Goal: Entertainment & Leisure: Consume media (video, audio)

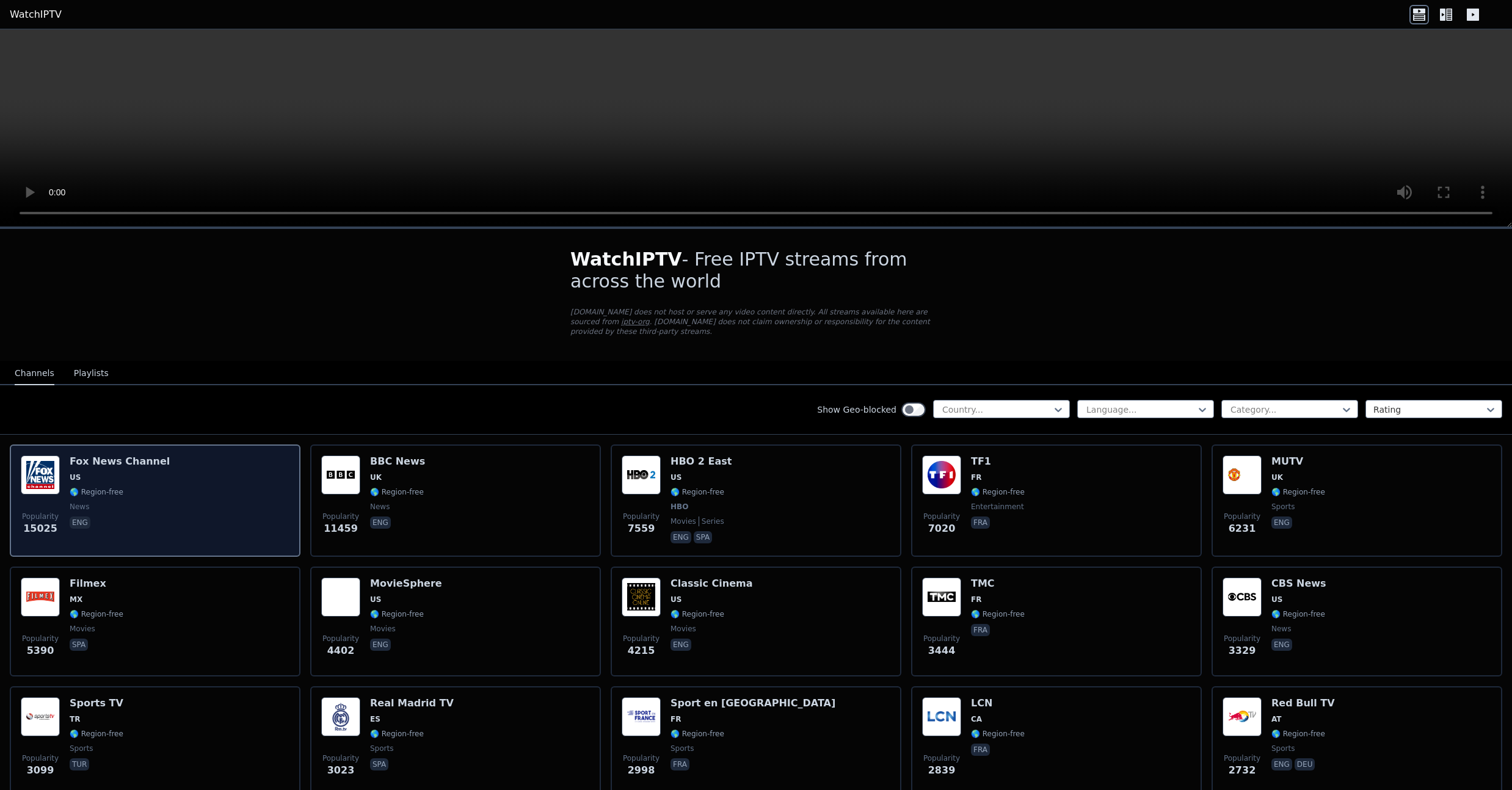
click at [191, 467] on div "Popularity 15025 [PERSON_NAME] US 🌎 Region-free news eng" at bounding box center [155, 500] width 269 height 90
click at [140, 462] on h6 "Fox News Channel" at bounding box center [120, 461] width 100 height 12
click at [143, 464] on h6 "Fox News Channel" at bounding box center [120, 461] width 100 height 12
drag, startPoint x: 138, startPoint y: 491, endPoint x: 131, endPoint y: 493, distance: 7.3
click at [138, 491] on span "🌎 Region-free" at bounding box center [120, 492] width 100 height 10
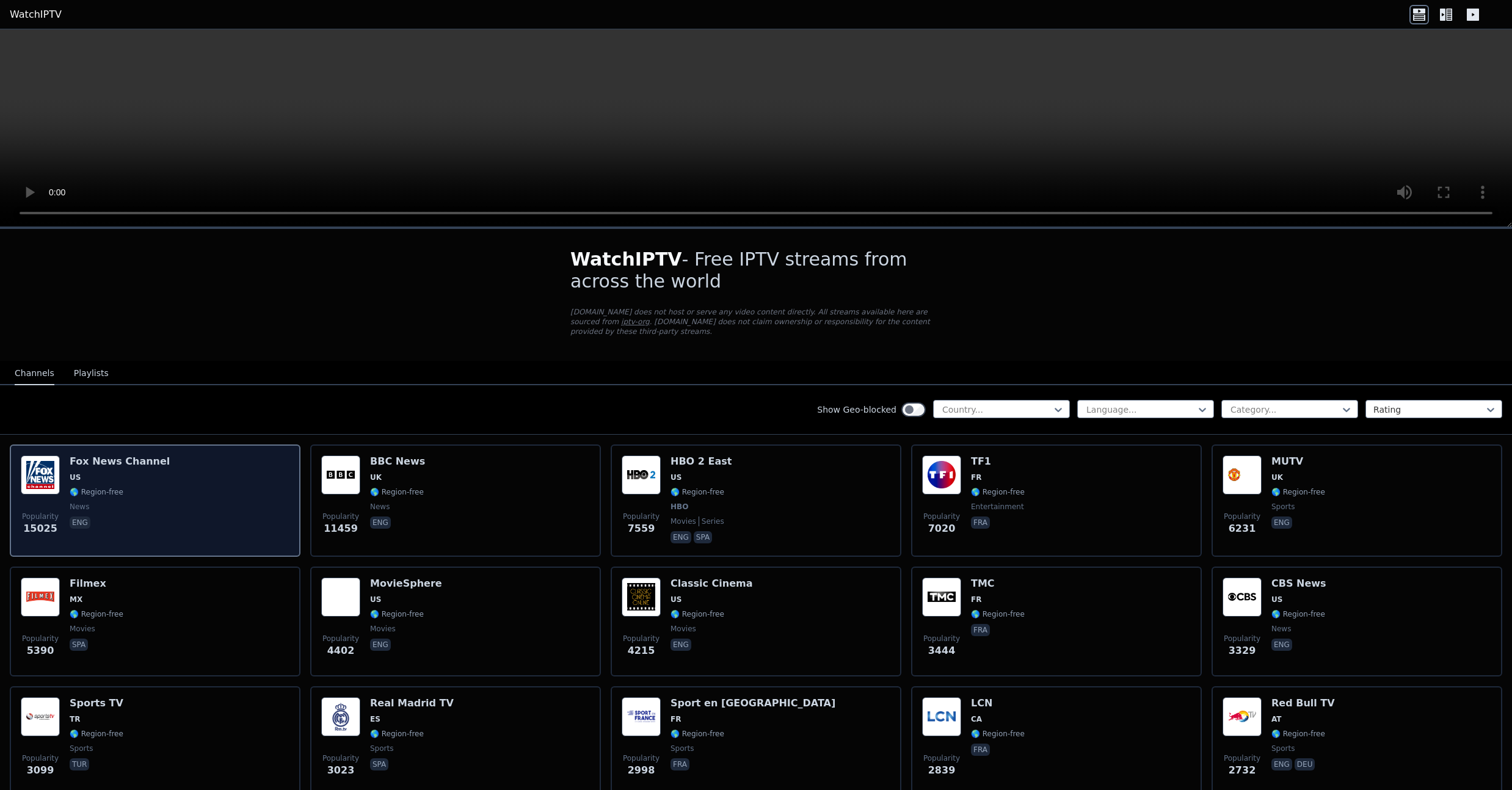
click at [70, 495] on span "🌎 Region-free" at bounding box center [97, 492] width 54 height 10
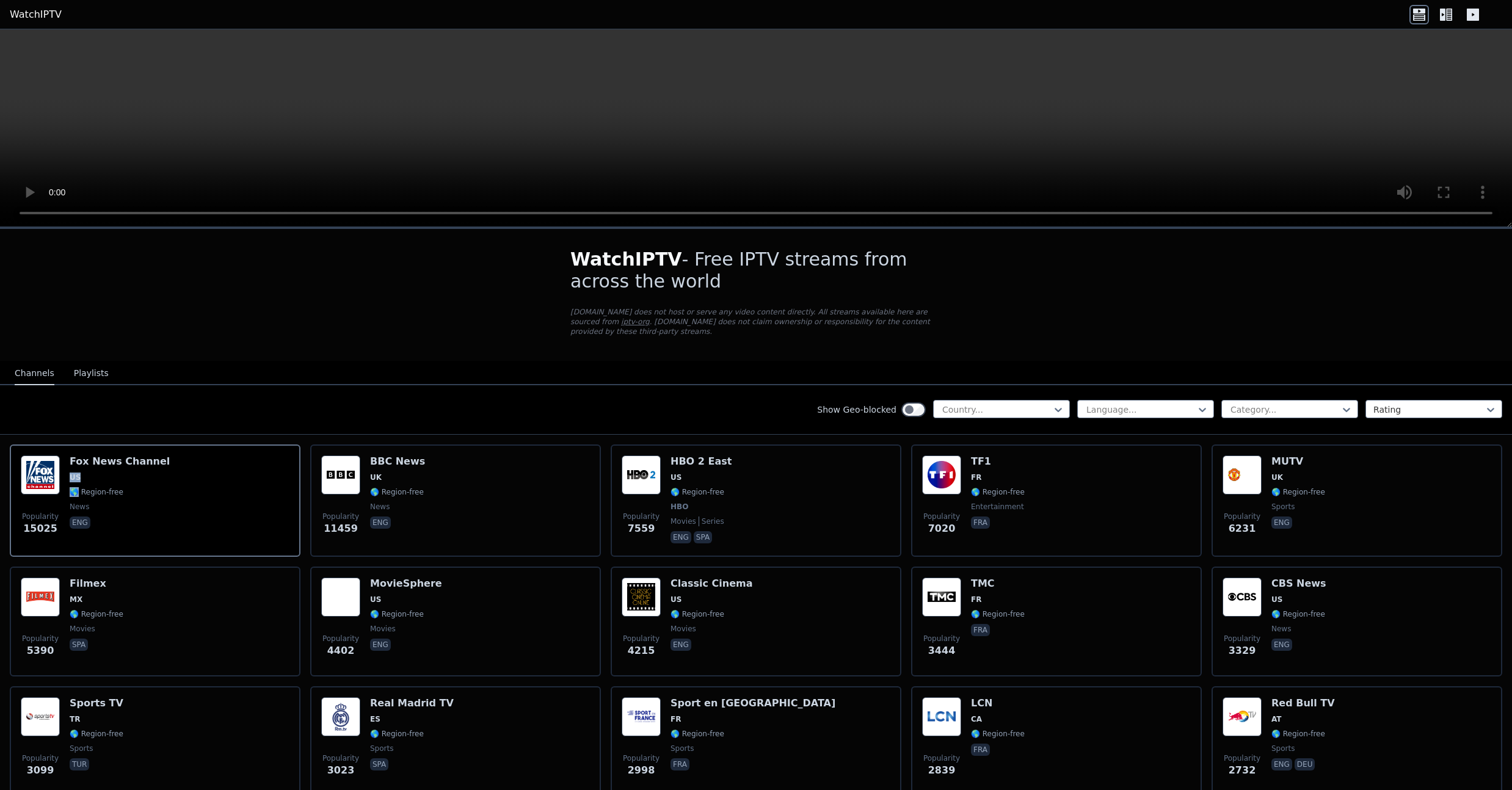
click at [89, 363] on button "Playlists" at bounding box center [91, 374] width 35 height 23
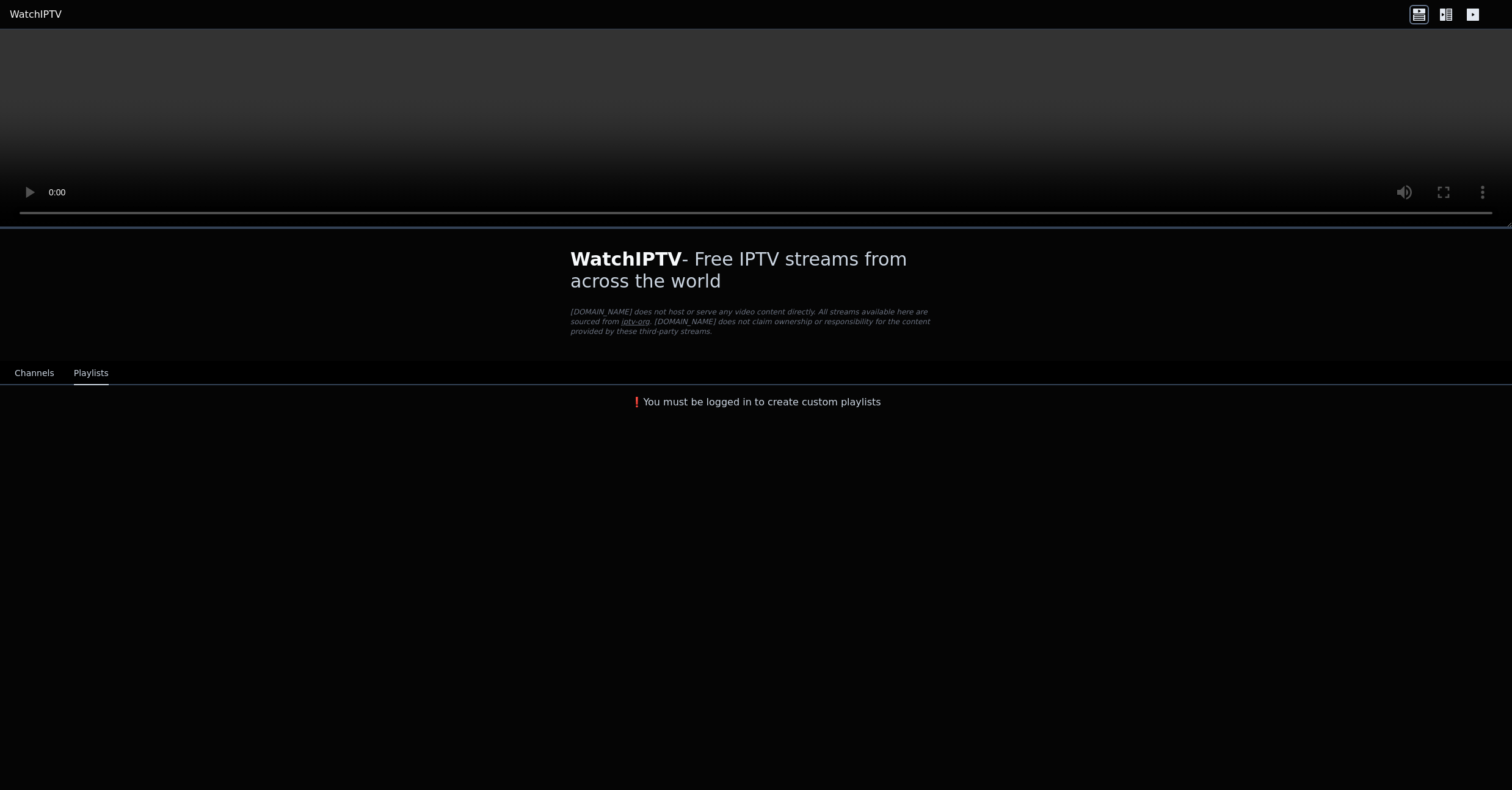
click at [55, 368] on div "Channels Playlists" at bounding box center [62, 374] width 114 height 23
click at [51, 369] on div "Channels Playlists" at bounding box center [62, 374] width 114 height 23
click at [44, 374] on button "Channels" at bounding box center [35, 374] width 40 height 23
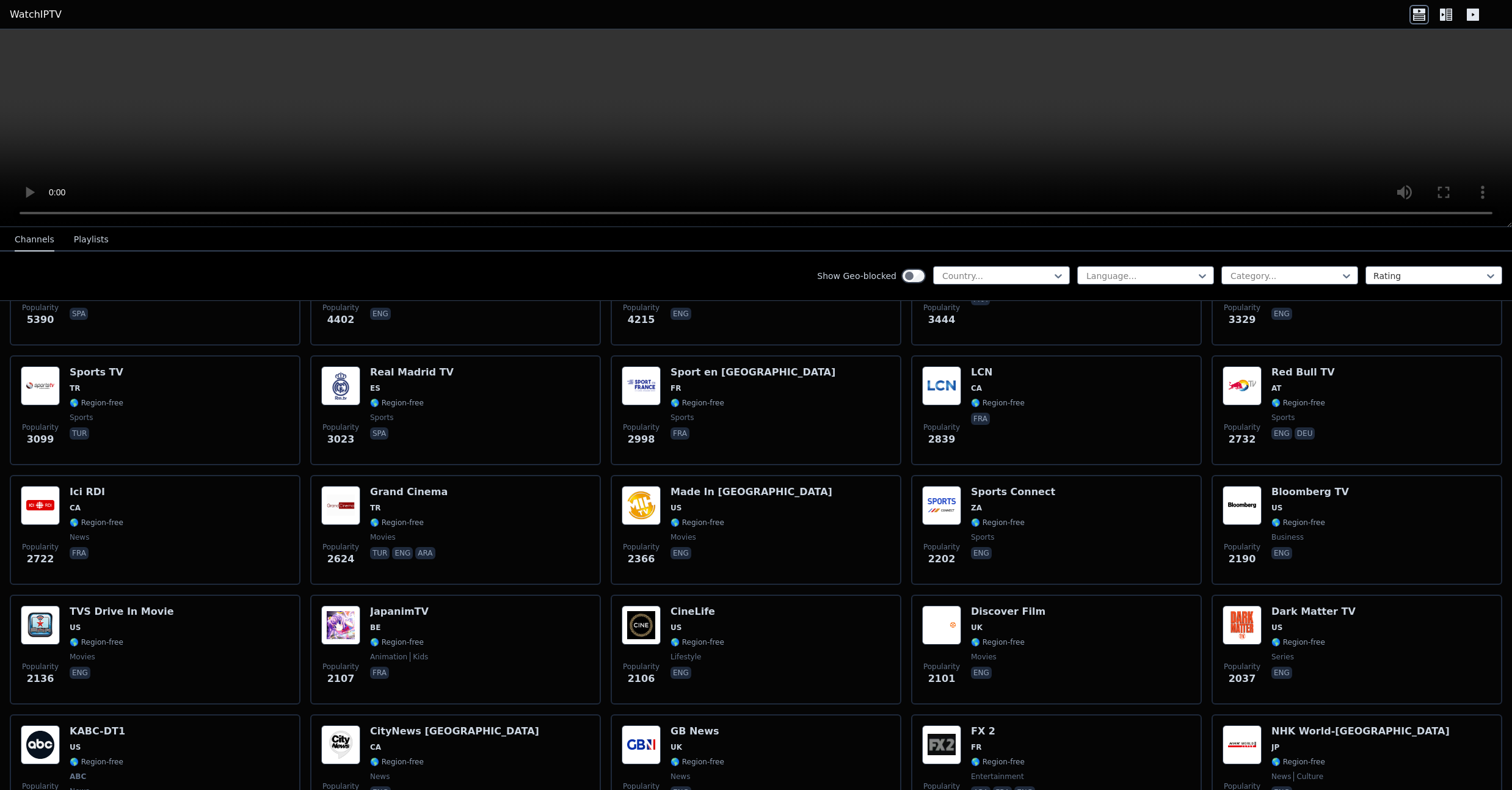
scroll to position [424, 0]
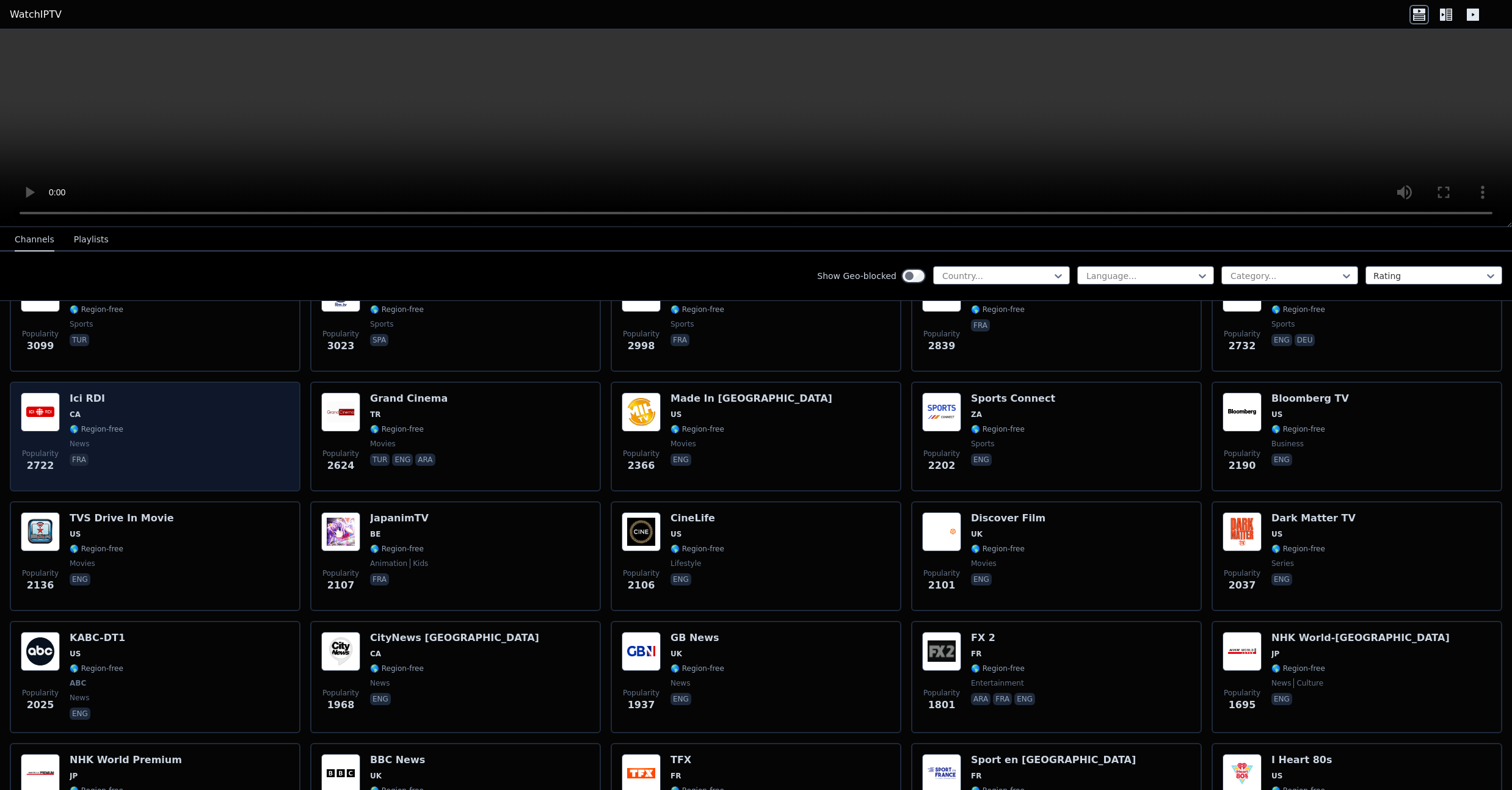
click at [105, 457] on span "fra" at bounding box center [97, 460] width 54 height 15
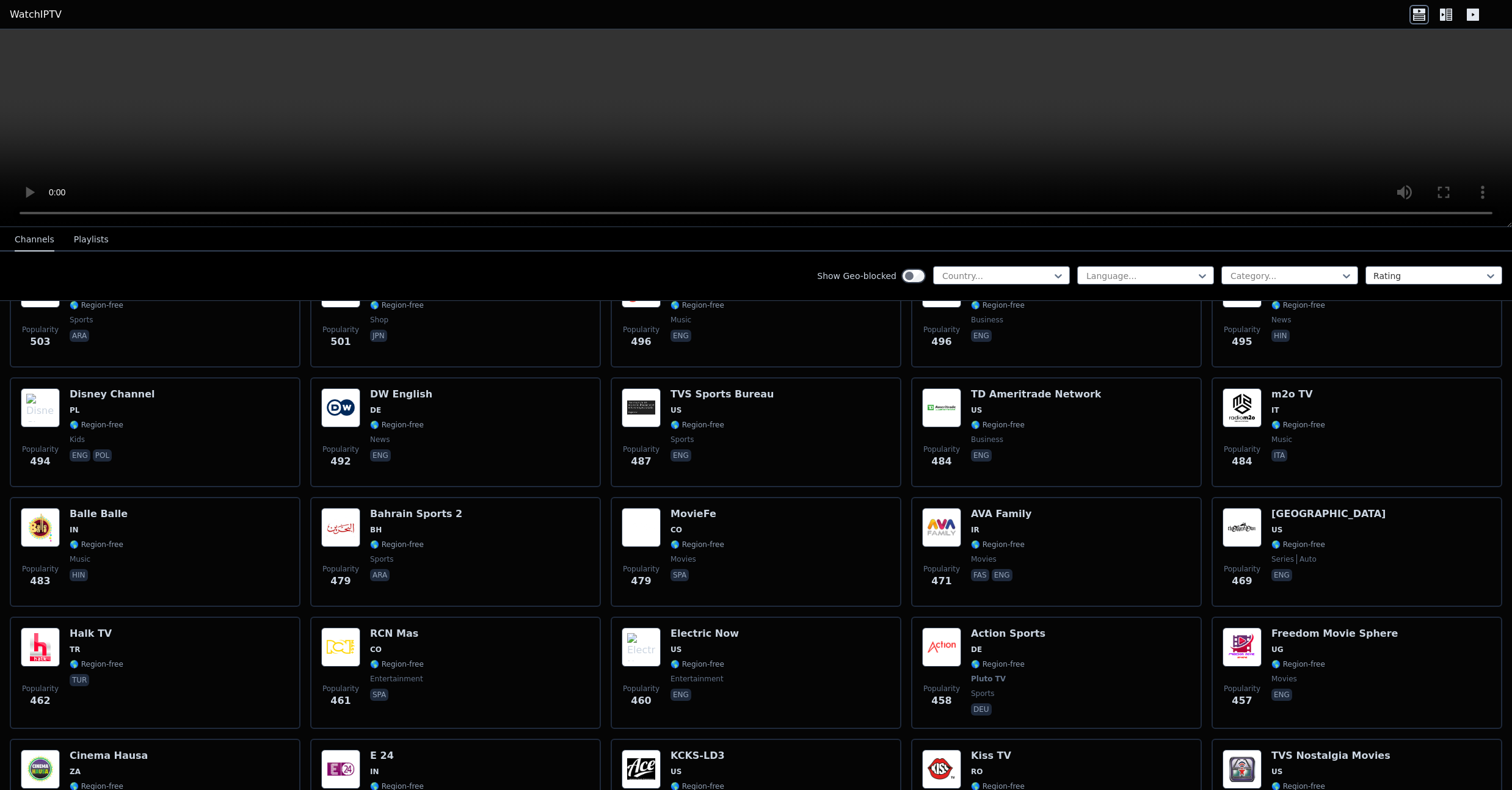
scroll to position [4684, 0]
